Goal: Check status: Check status

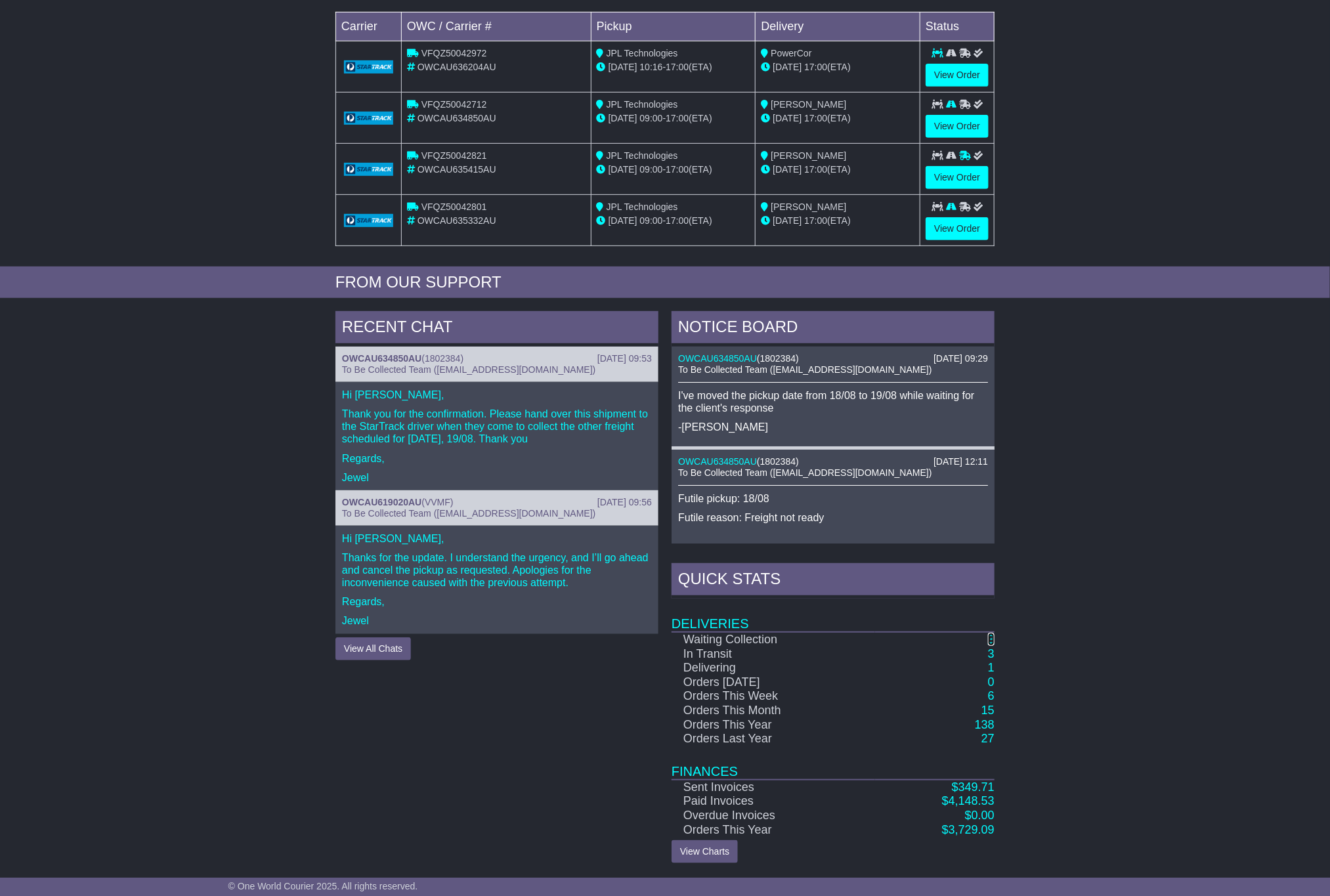
click at [990, 637] on link "3" at bounding box center [991, 638] width 7 height 13
